Goal: Obtain resource: Obtain resource

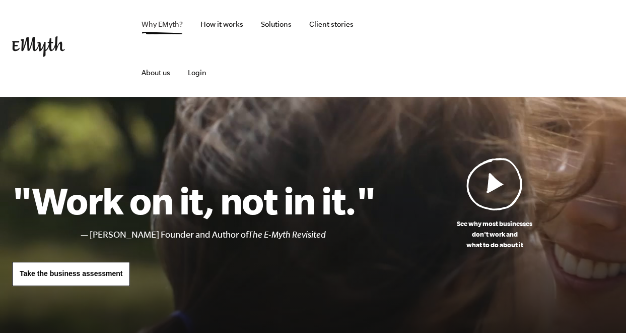
click at [167, 29] on link "Why EMyth?" at bounding box center [162, 24] width 57 height 48
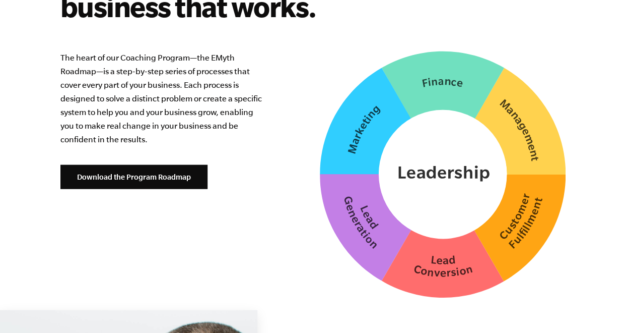
scroll to position [2620, 0]
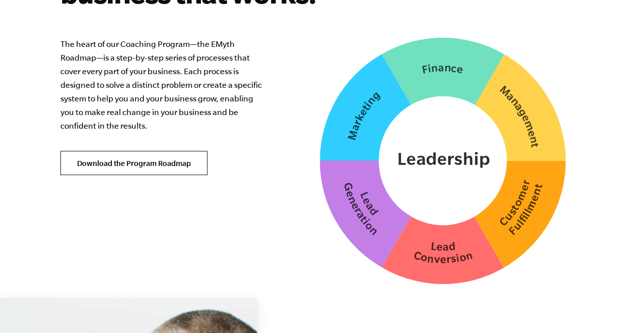
click at [152, 164] on link "Download the Program Roadmap" at bounding box center [133, 163] width 147 height 24
click at [144, 168] on link "Download the Program Roadmap" at bounding box center [133, 163] width 147 height 24
